Goal: Task Accomplishment & Management: Use online tool/utility

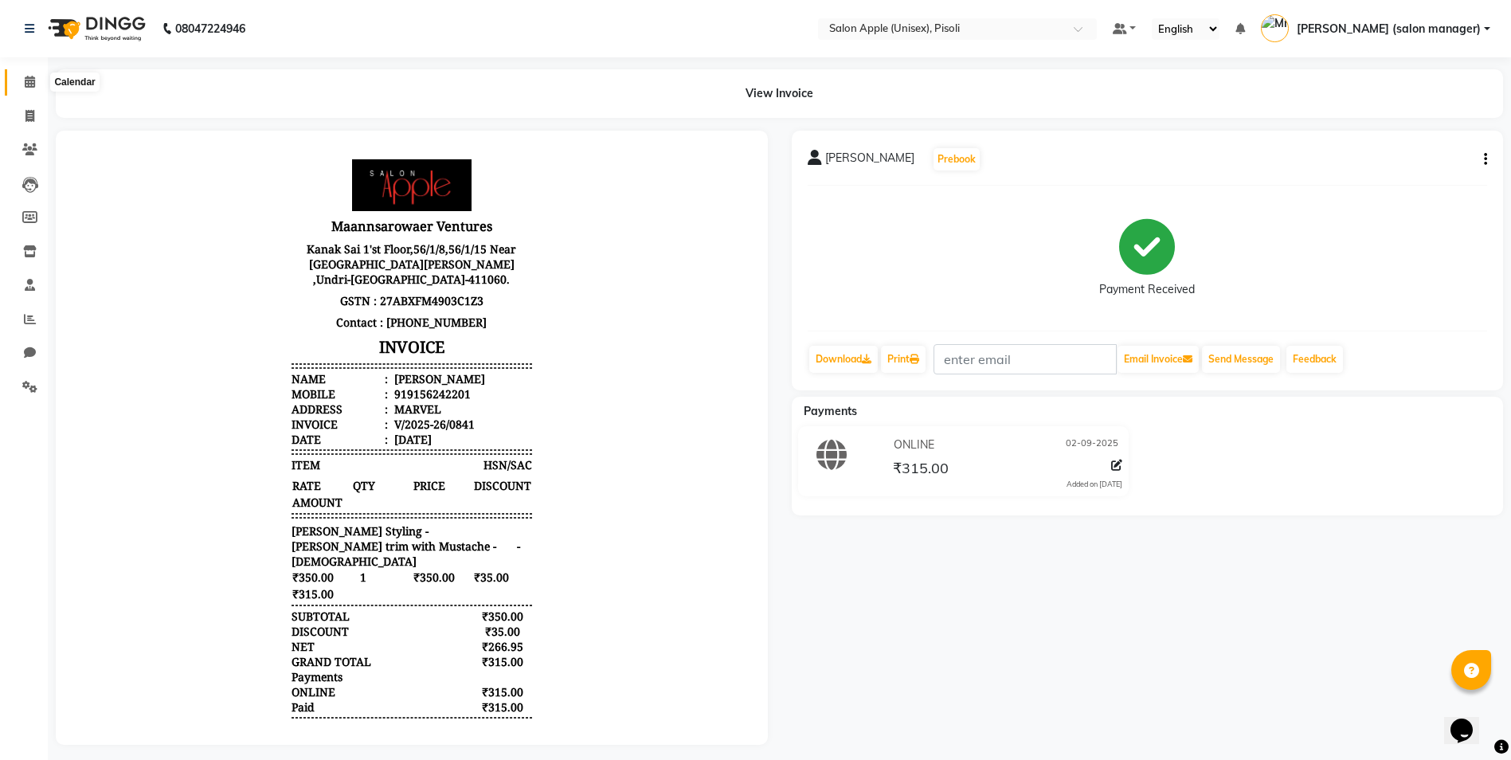
click at [29, 88] on span at bounding box center [30, 82] width 28 height 18
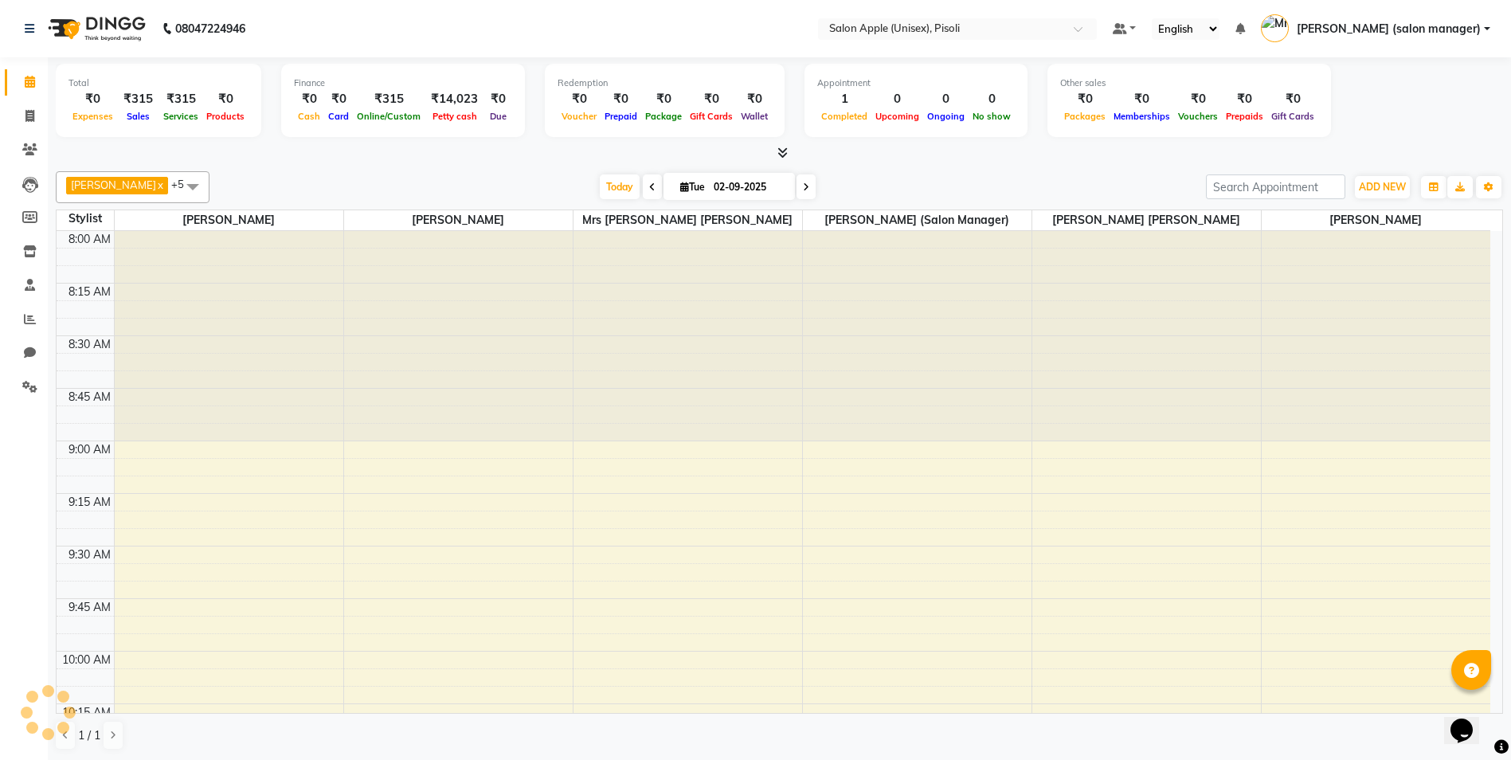
scroll to position [1473, 0]
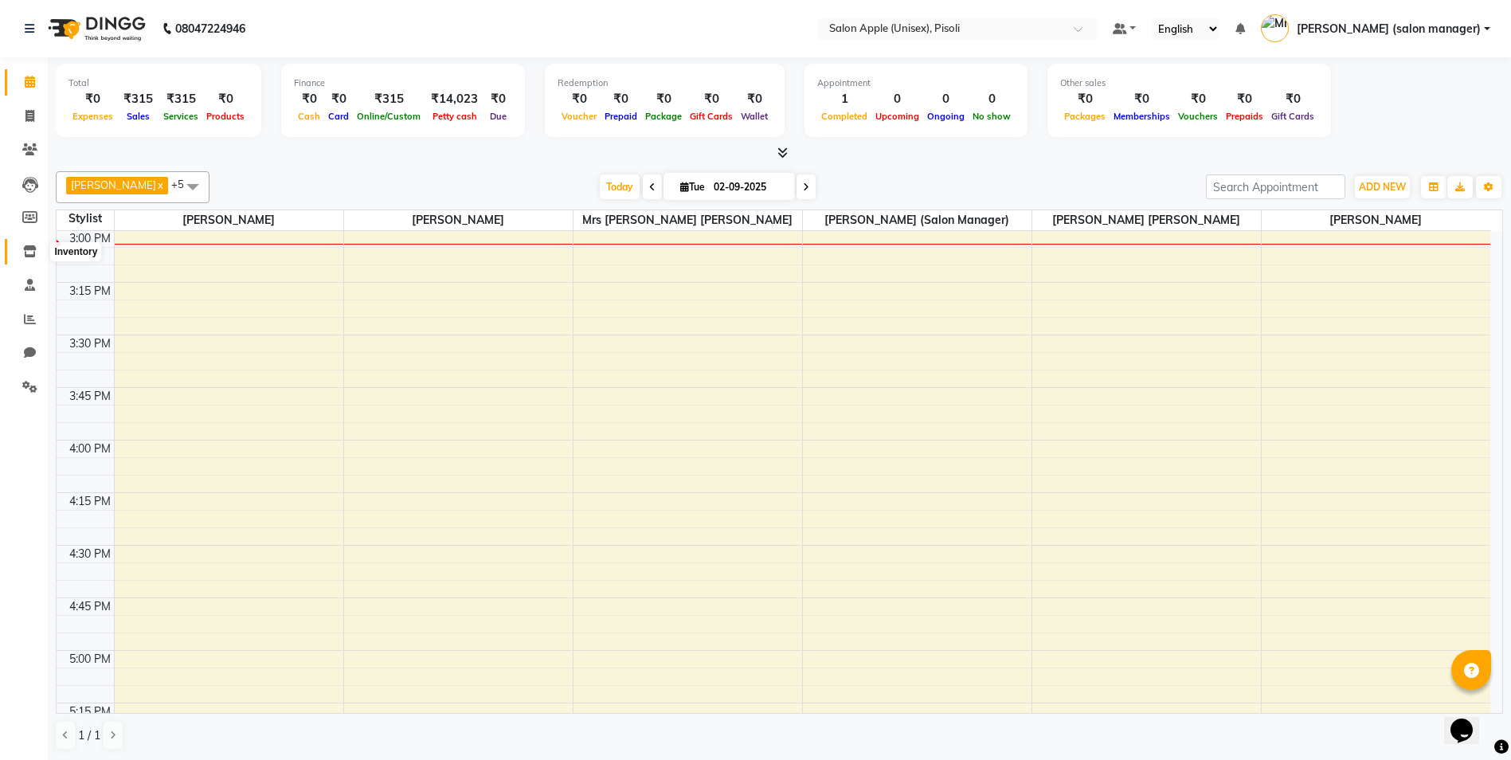
click at [28, 251] on icon at bounding box center [30, 251] width 14 height 12
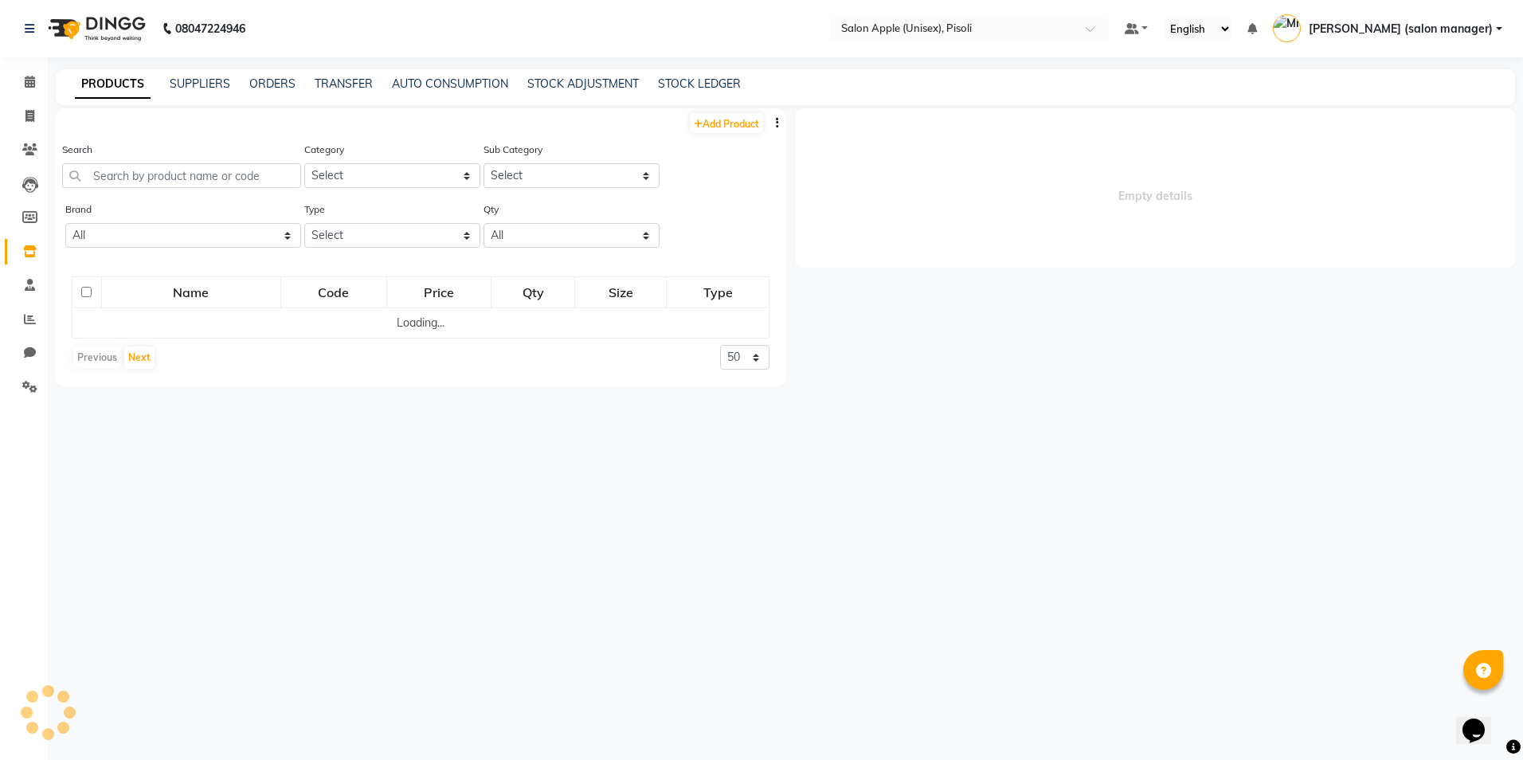
select select
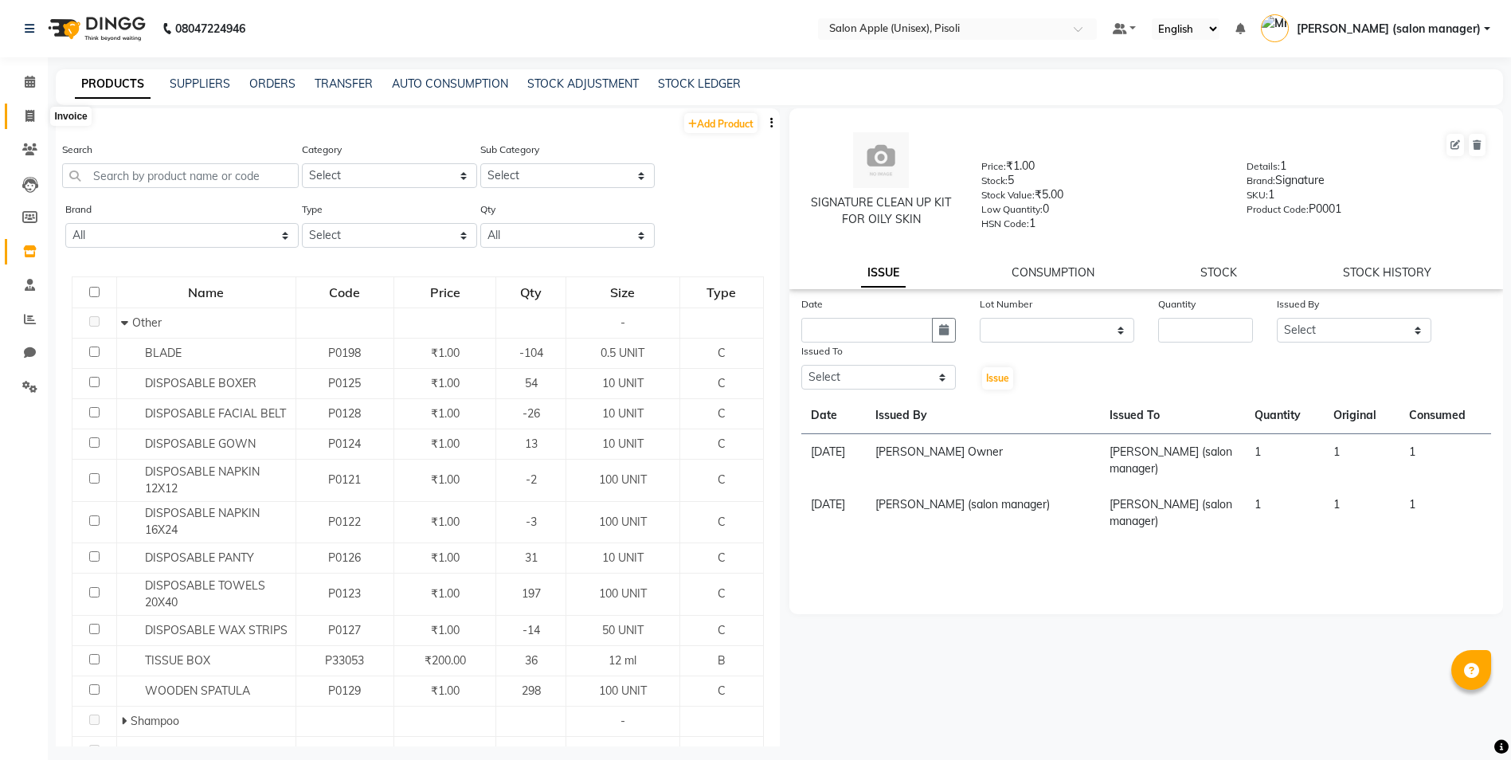
click at [29, 114] on icon at bounding box center [29, 116] width 9 height 12
select select "service"
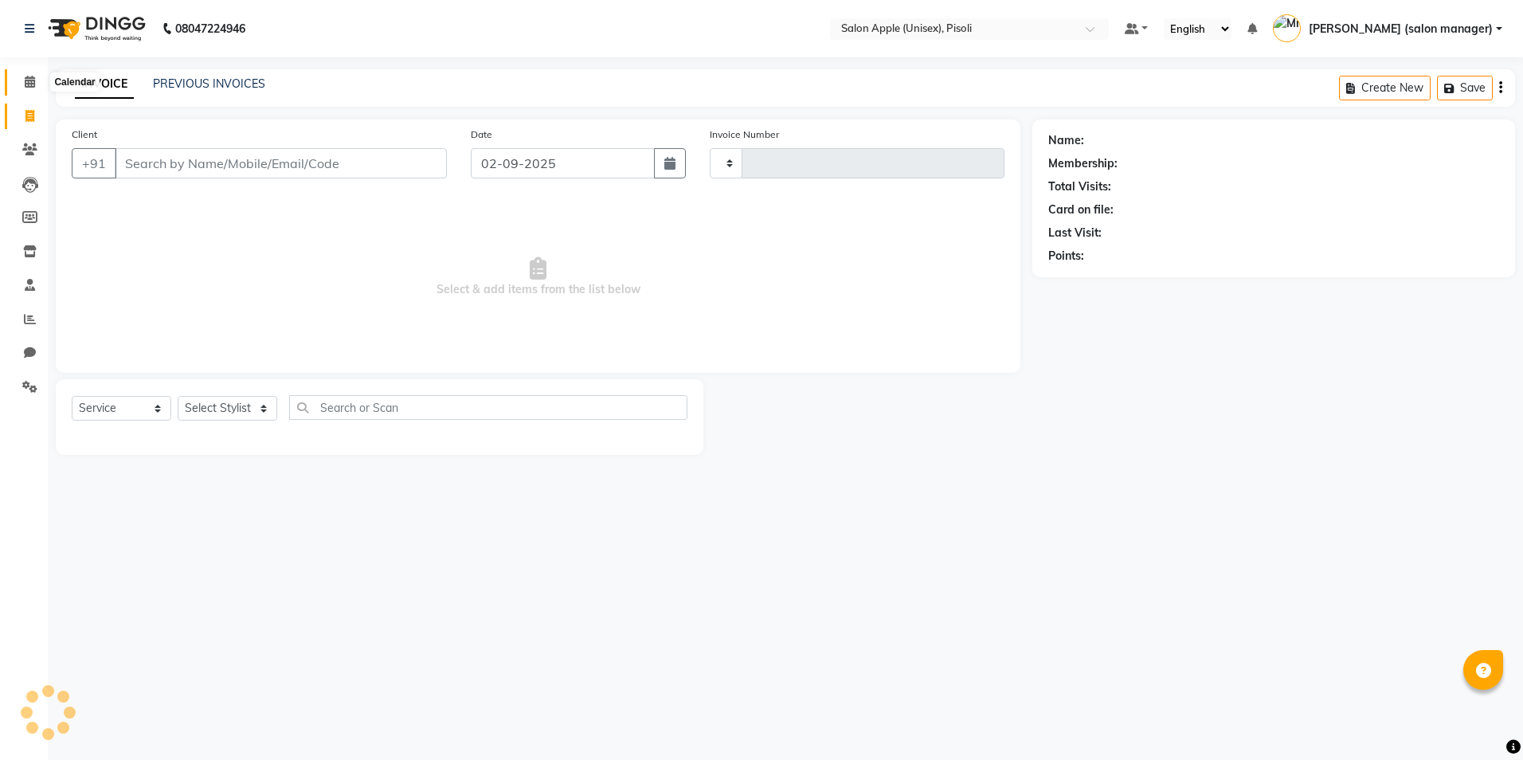
click at [30, 76] on icon at bounding box center [30, 82] width 10 height 12
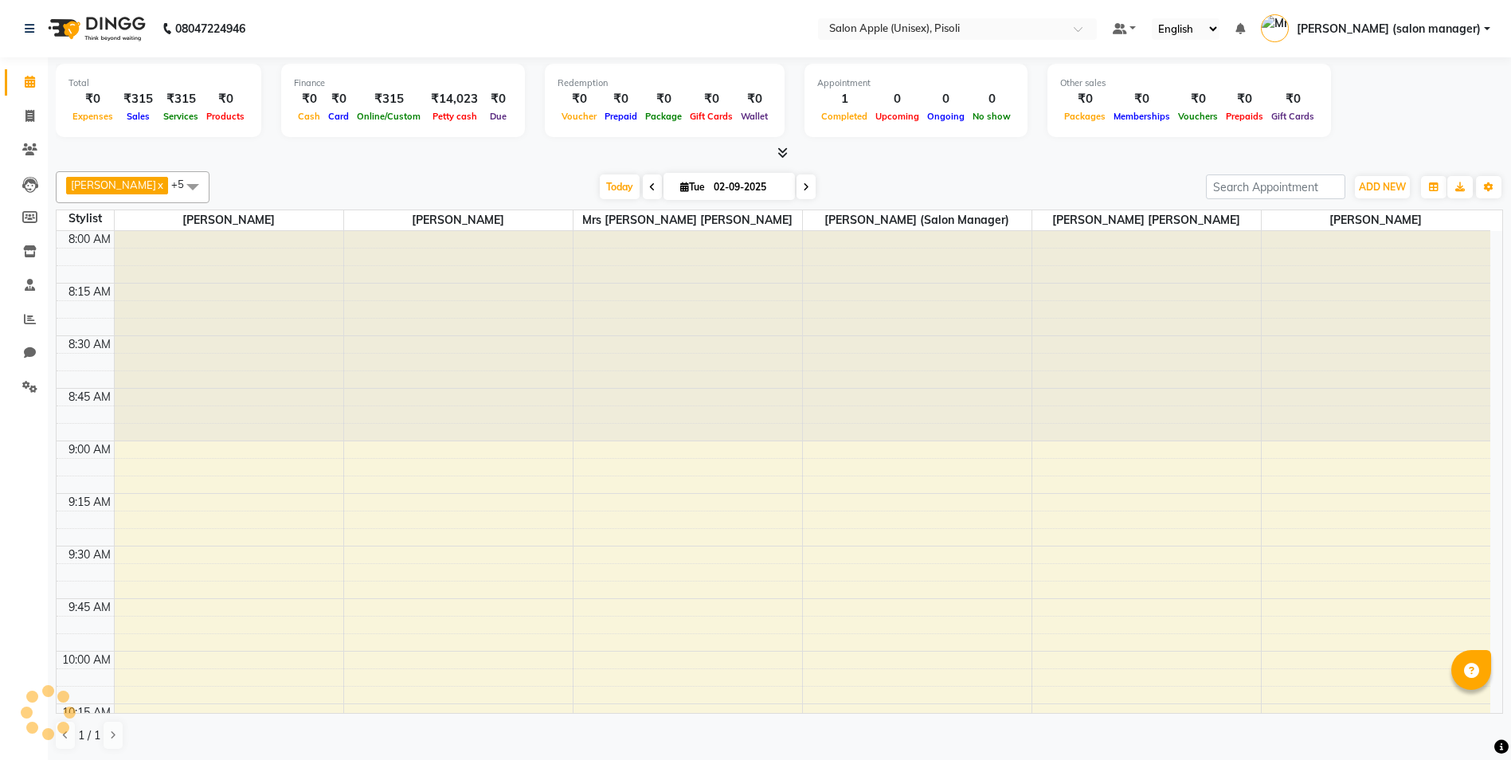
scroll to position [1473, 0]
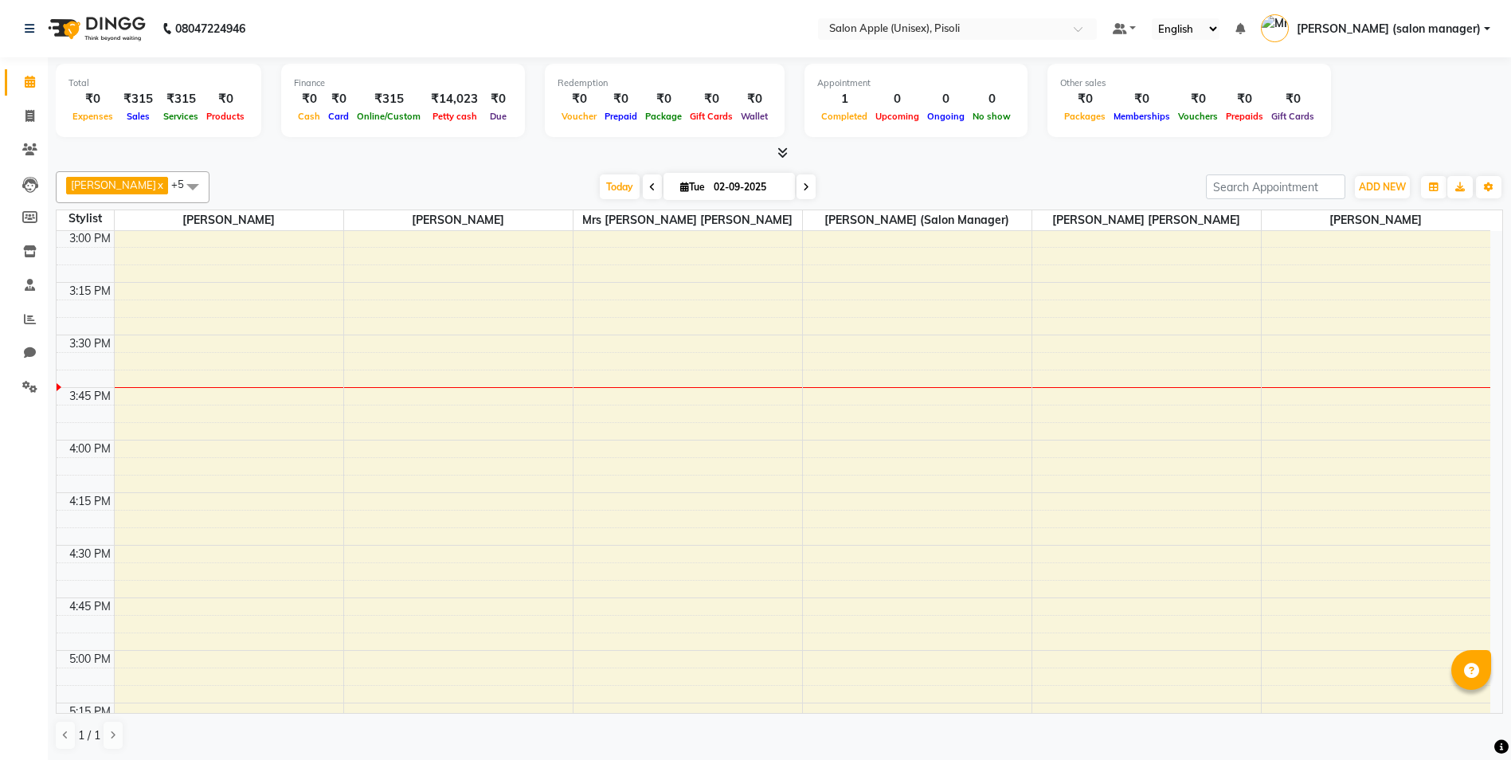
click at [784, 152] on icon at bounding box center [782, 153] width 10 height 12
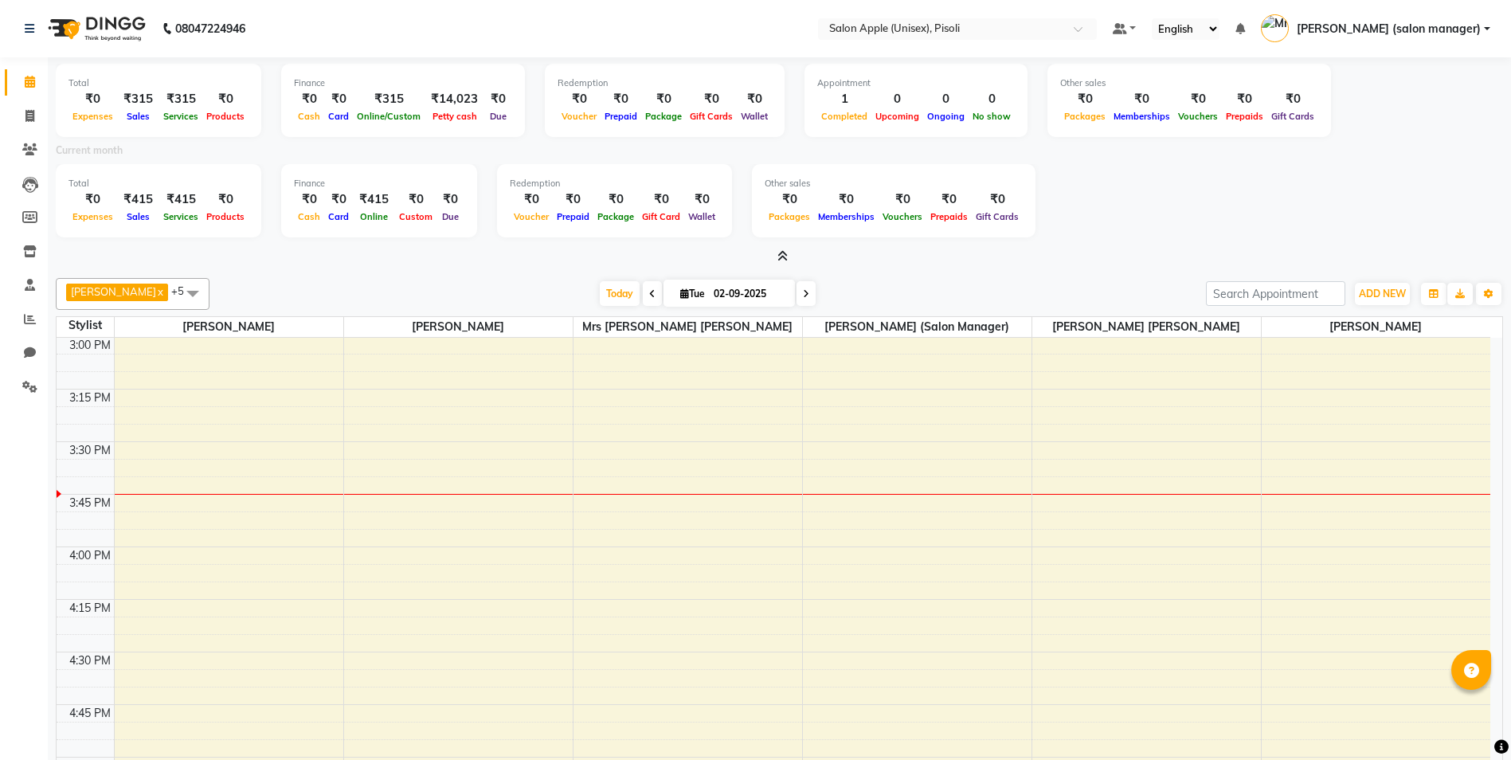
click at [783, 252] on icon at bounding box center [782, 256] width 10 height 12
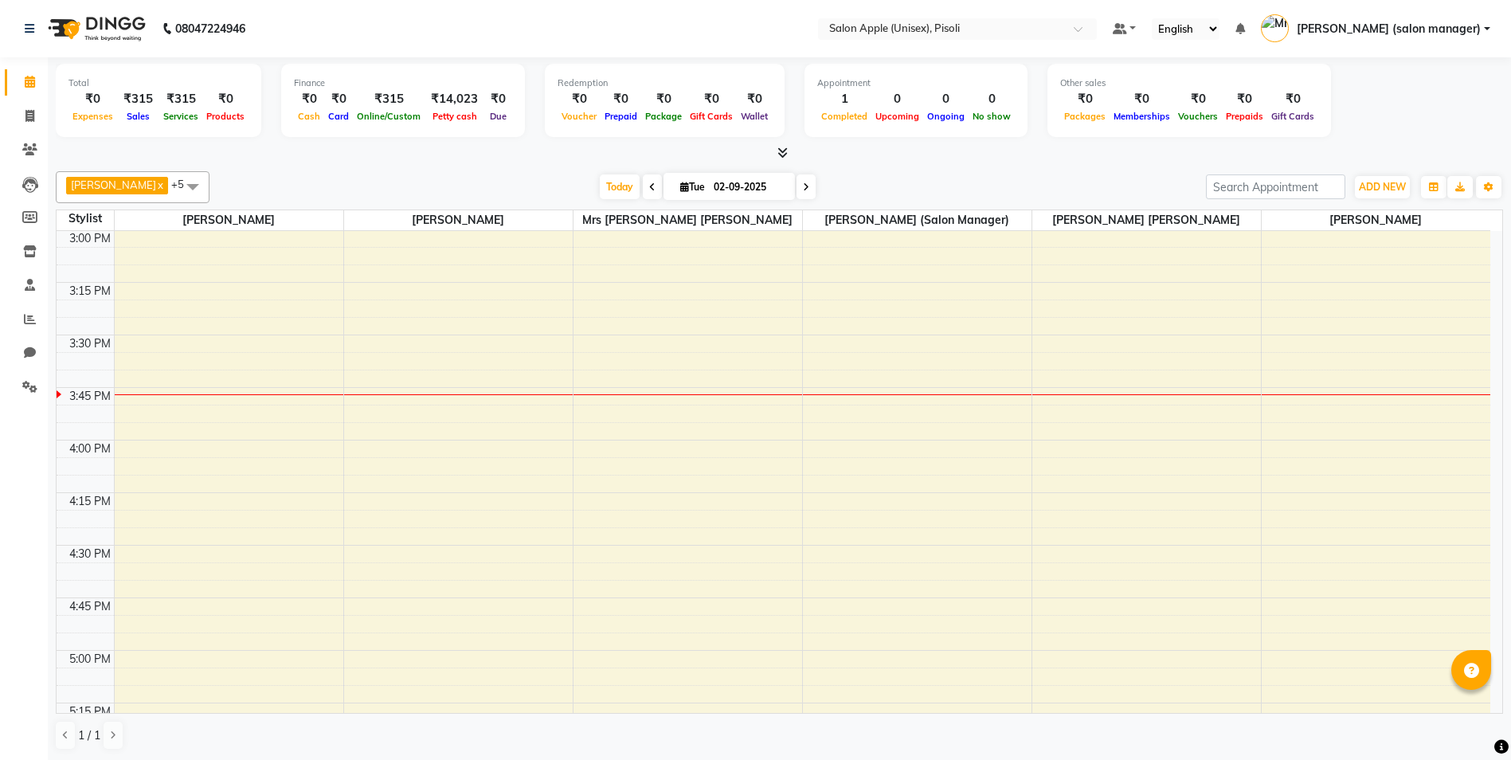
click at [785, 155] on icon at bounding box center [782, 153] width 10 height 12
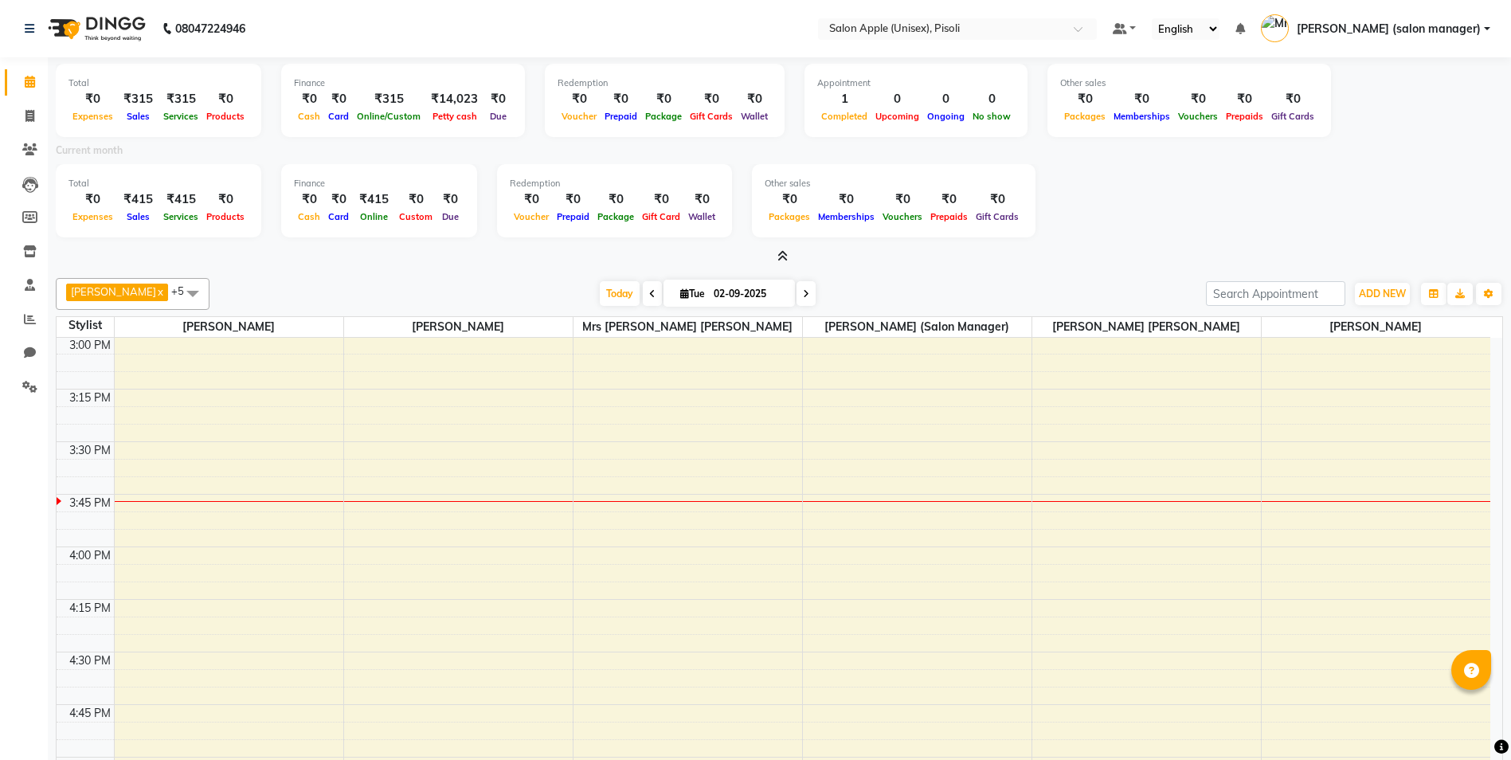
click at [785, 258] on icon at bounding box center [782, 256] width 10 height 12
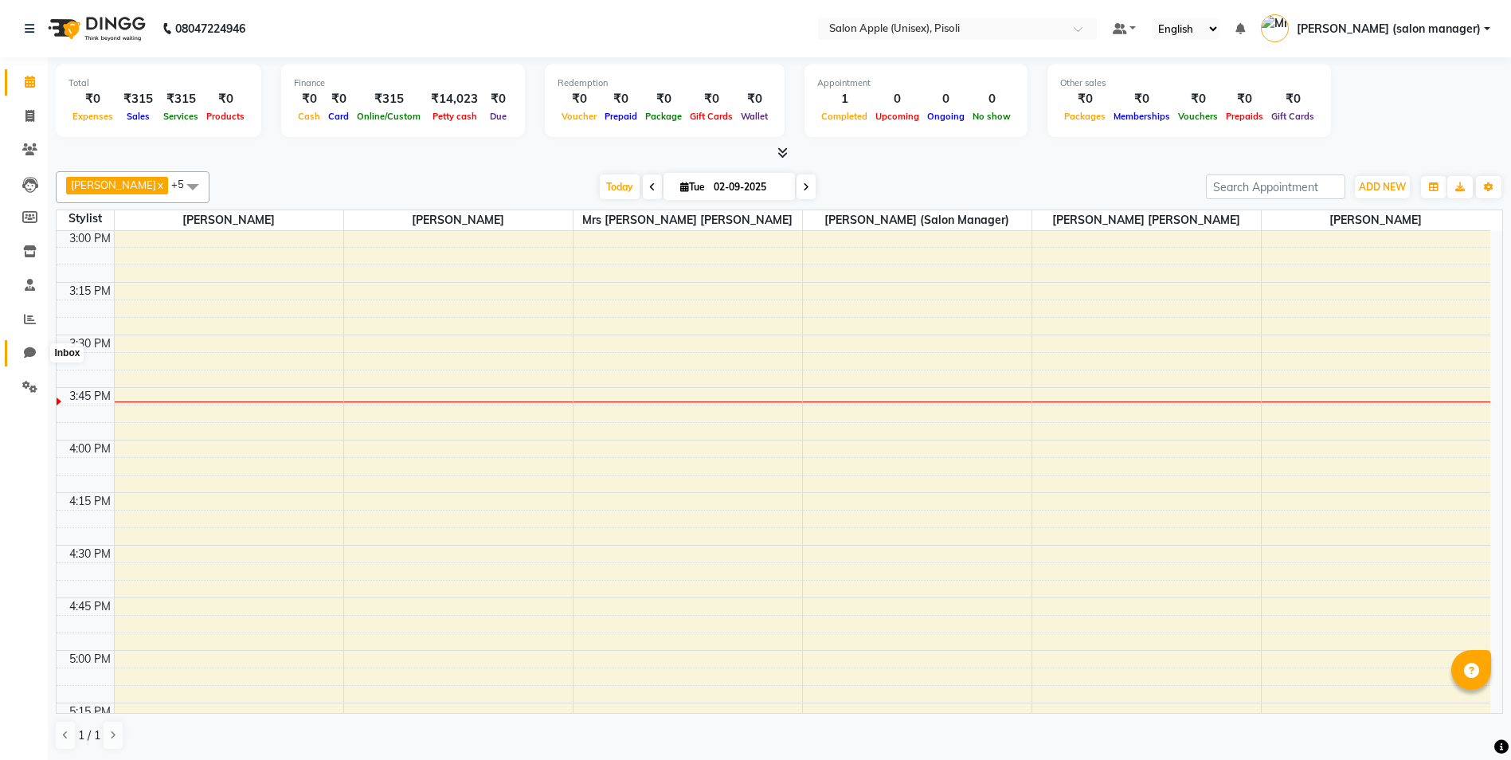
click at [31, 346] on icon at bounding box center [30, 352] width 12 height 12
select select "100"
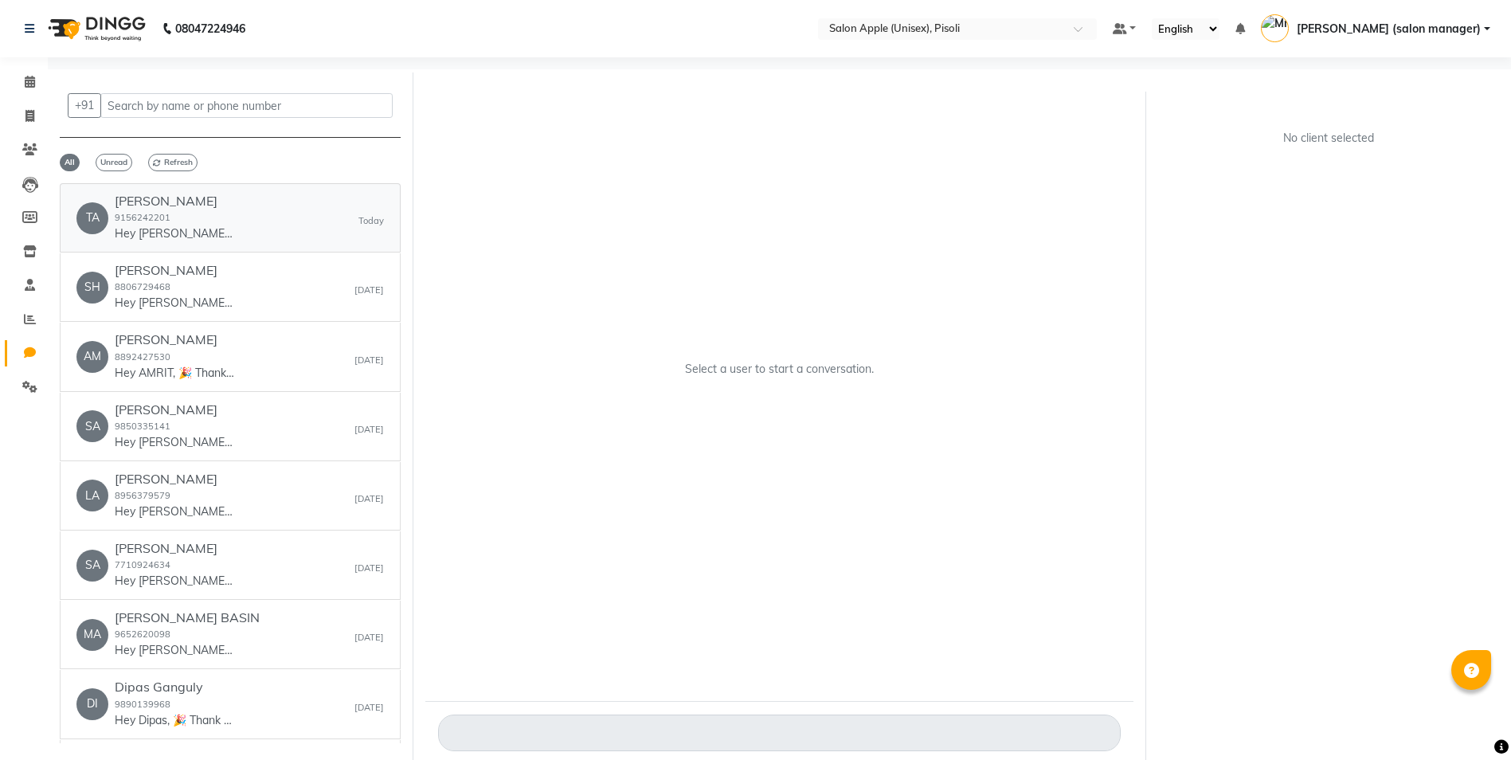
click at [163, 213] on small "9156242201" at bounding box center [143, 217] width 56 height 11
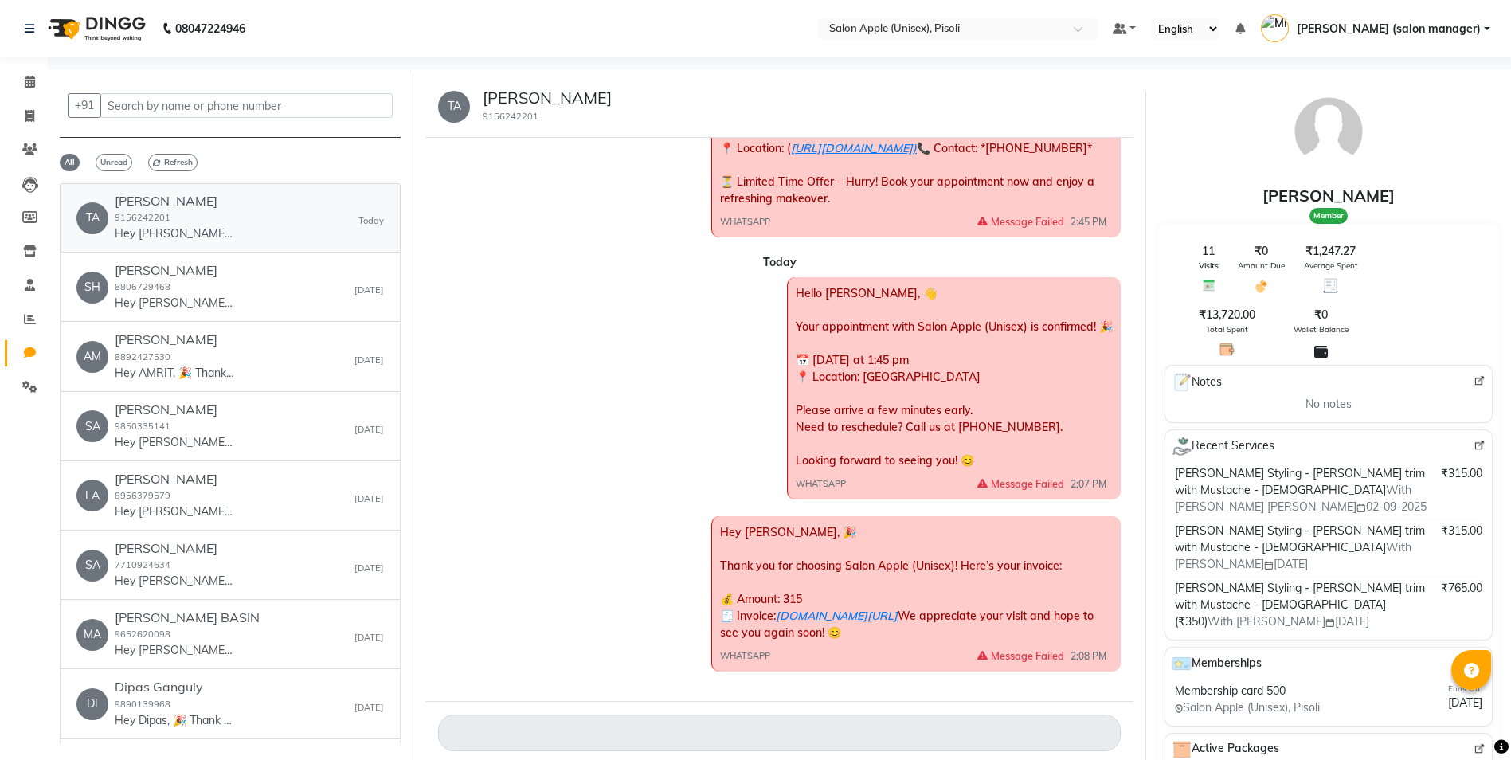
scroll to position [1293, 0]
click at [25, 112] on icon at bounding box center [29, 116] width 9 height 12
select select "service"
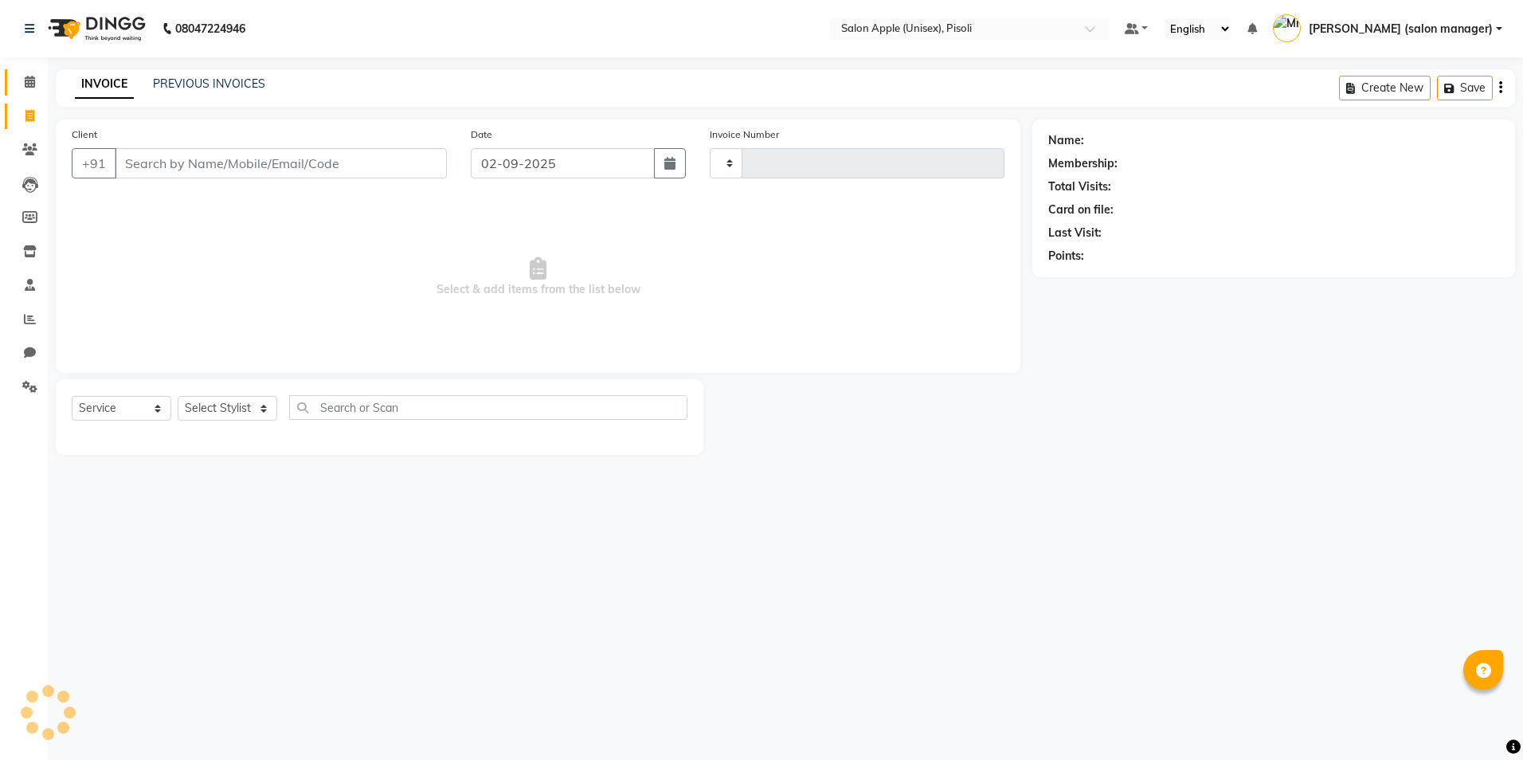
type input "0842"
select select "5282"
click at [25, 76] on icon at bounding box center [30, 82] width 10 height 12
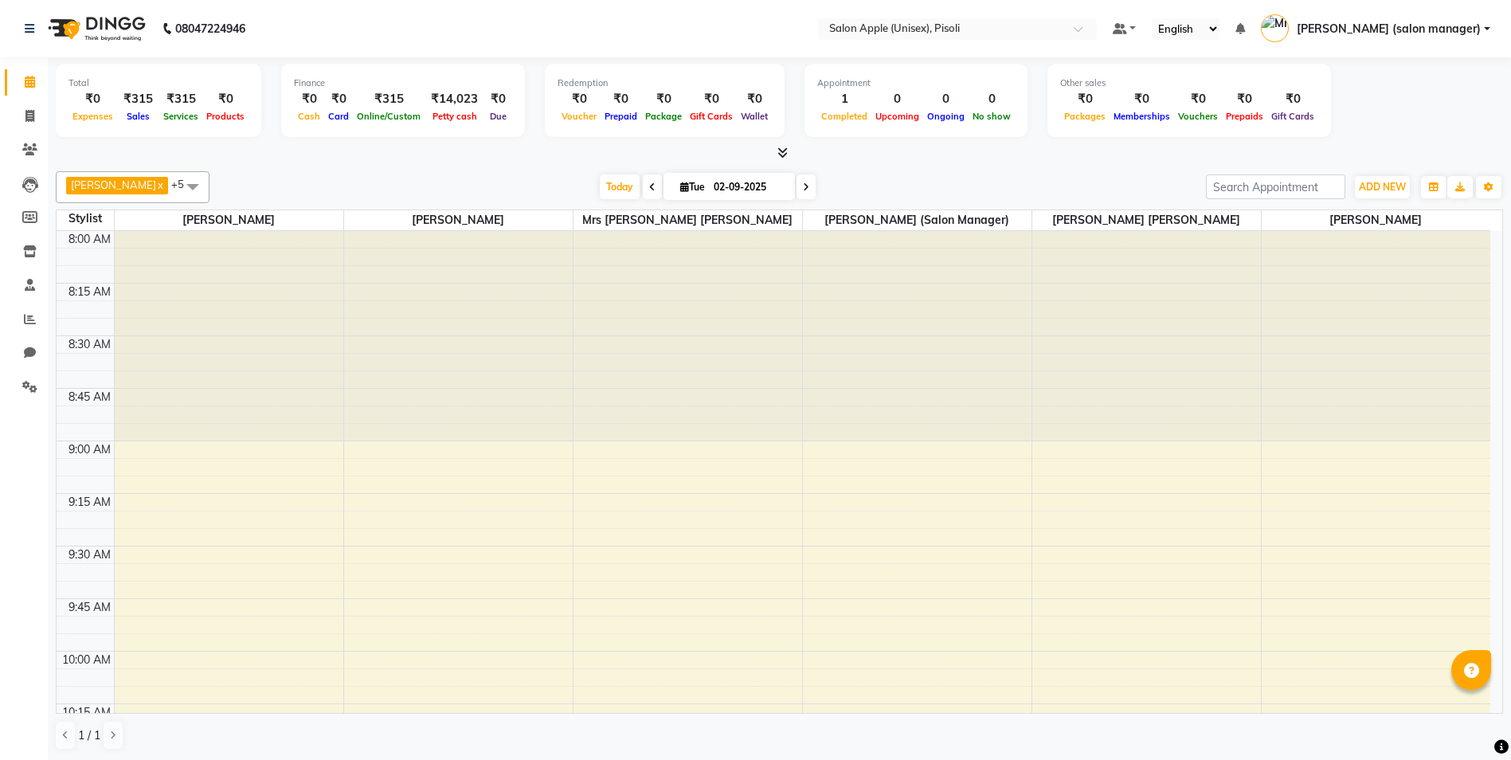
click at [779, 156] on icon at bounding box center [782, 153] width 10 height 12
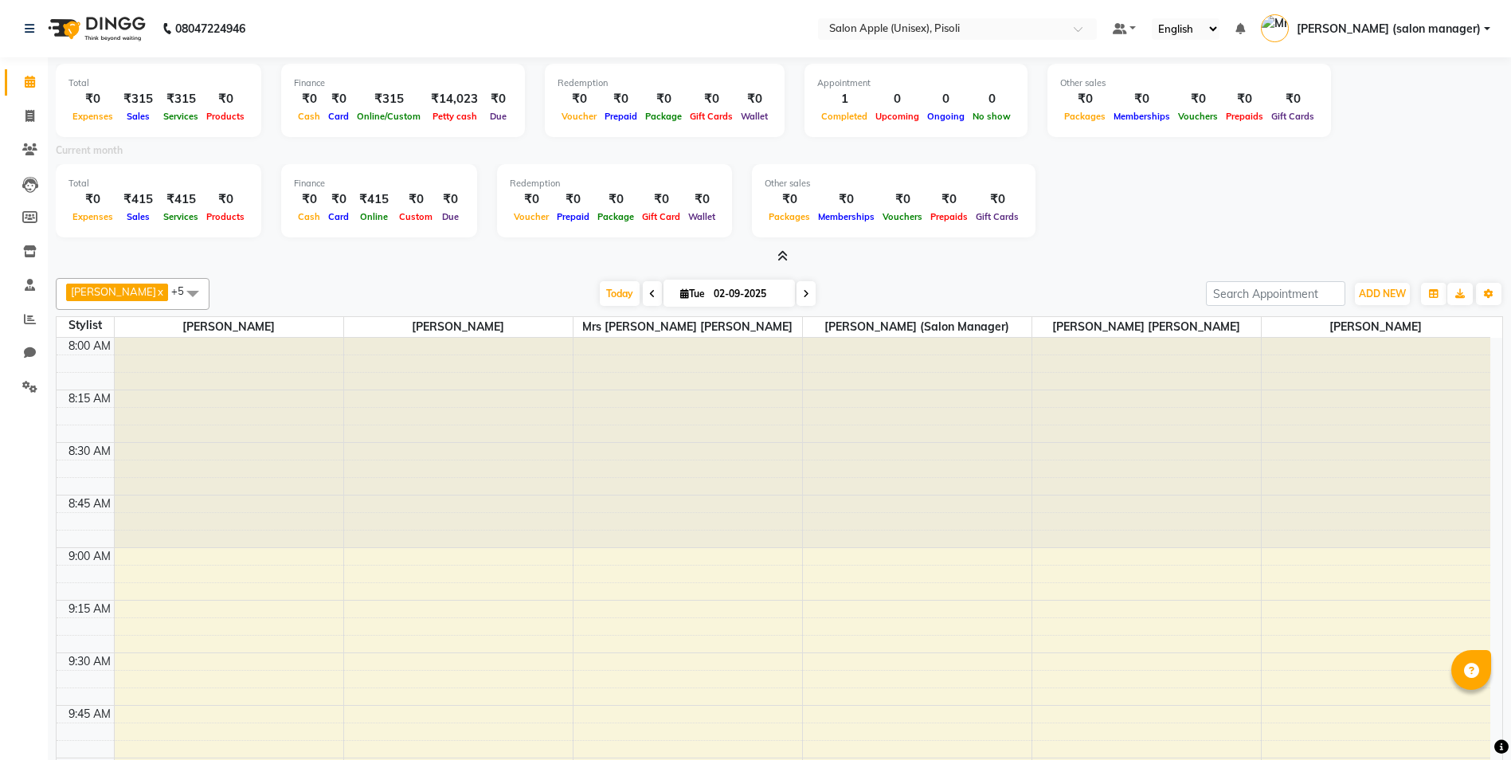
click at [782, 250] on icon at bounding box center [782, 256] width 10 height 12
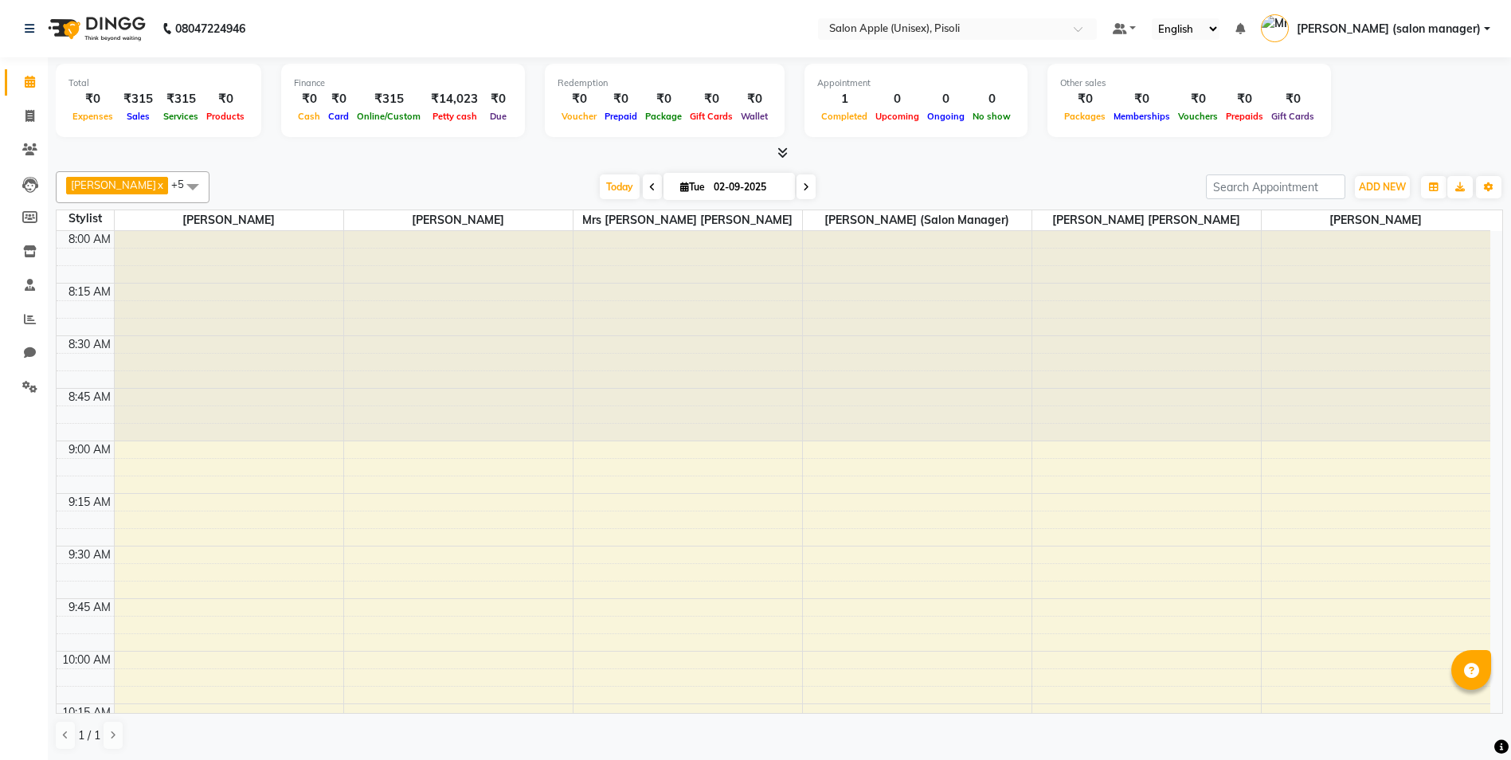
click at [785, 153] on icon at bounding box center [782, 153] width 10 height 12
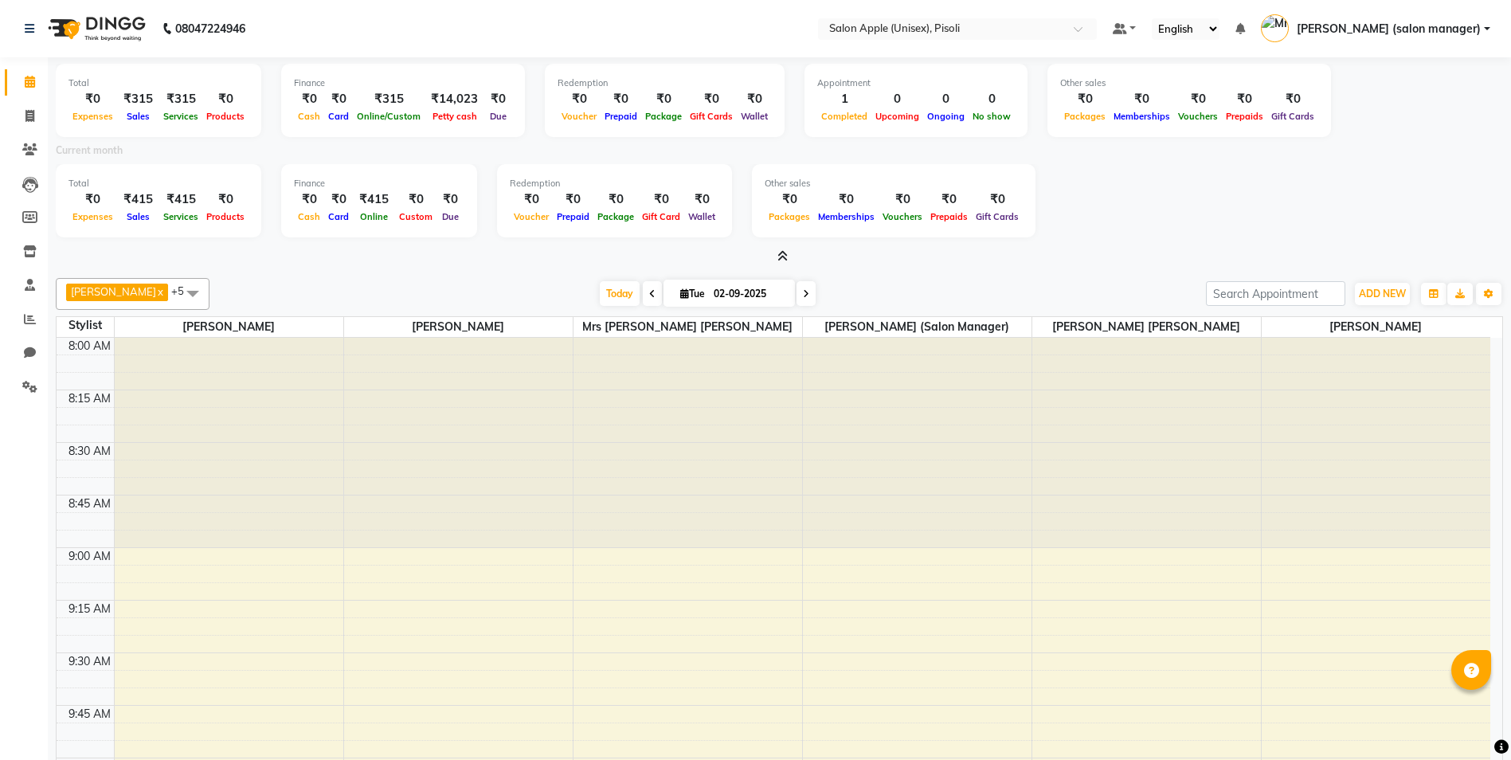
click at [784, 253] on icon at bounding box center [782, 256] width 10 height 12
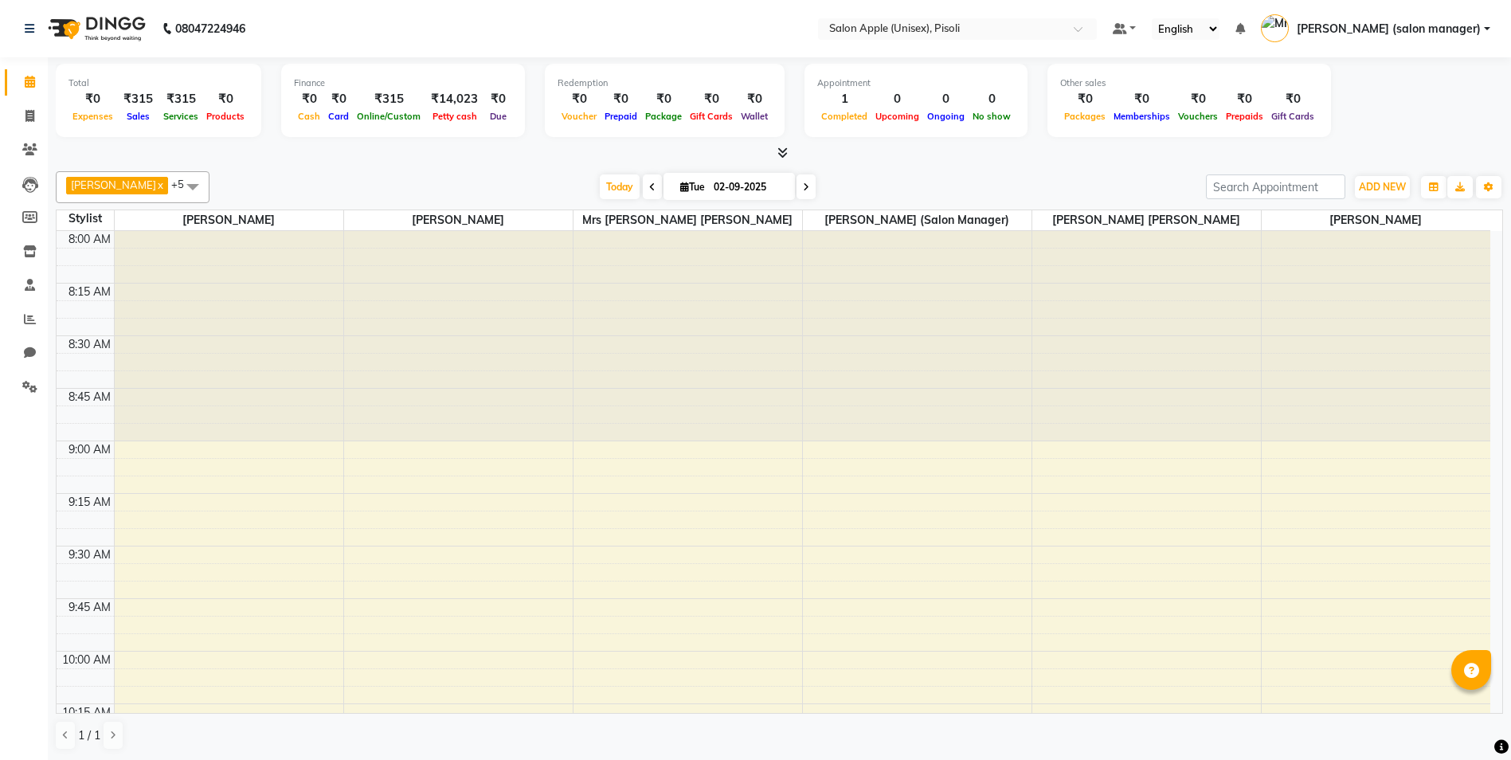
click at [858, 182] on div "[DATE] [DATE]" at bounding box center [707, 187] width 980 height 24
